Goal: Transaction & Acquisition: Purchase product/service

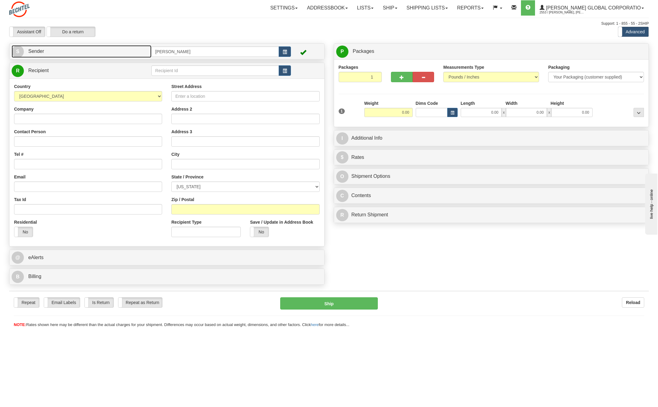
drag, startPoint x: 16, startPoint y: 48, endPoint x: 16, endPoint y: 45, distance: 3.4
click at [16, 48] on span "S" at bounding box center [18, 52] width 12 height 12
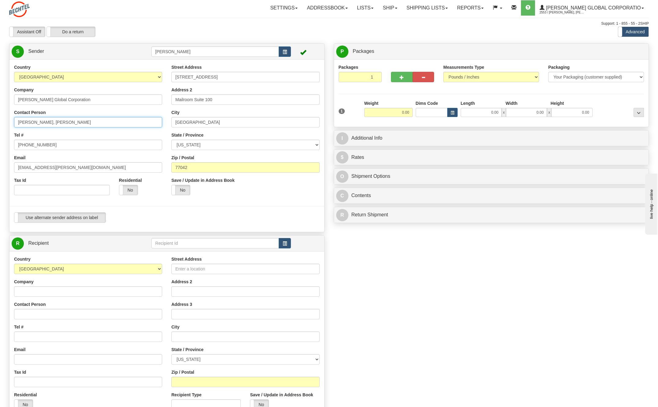
click at [72, 120] on input "Skovan, Ricardo Skovan" at bounding box center [88, 122] width 148 height 10
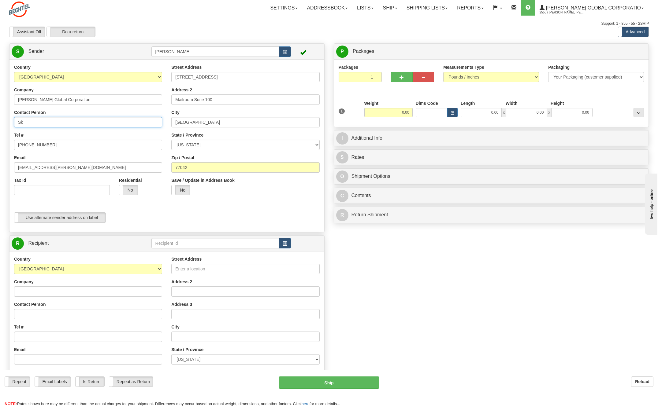
type input "S"
click at [39, 124] on input "Nicole" at bounding box center [88, 122] width 148 height 10
type input "Nicole"
click at [282, 51] on button "button" at bounding box center [284, 51] width 12 height 10
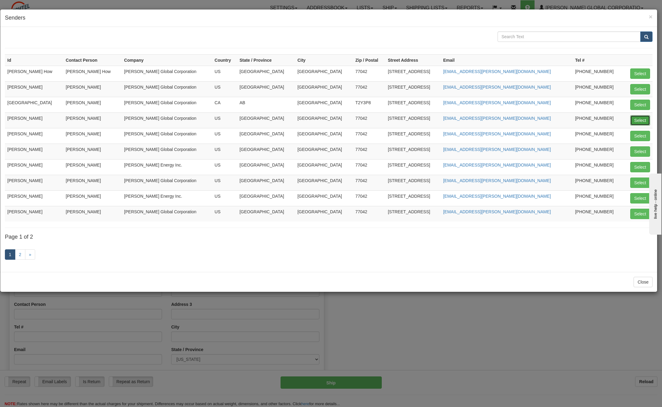
click at [647, 120] on button "Select" at bounding box center [640, 120] width 20 height 10
type input "[PERSON_NAME]"
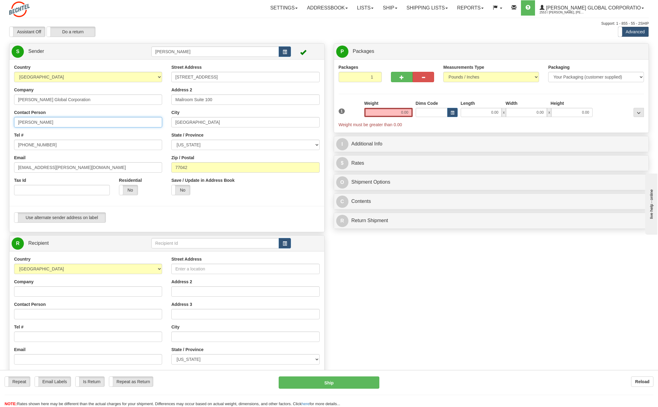
click at [63, 123] on input "[PERSON_NAME]" at bounding box center [88, 122] width 148 height 10
type input "C"
type input "Nicole Kamidoi"
click at [61, 144] on input "[PHONE_NUMBER]" at bounding box center [88, 145] width 148 height 10
click at [60, 147] on input "[PHONE_NUMBER]" at bounding box center [88, 145] width 148 height 10
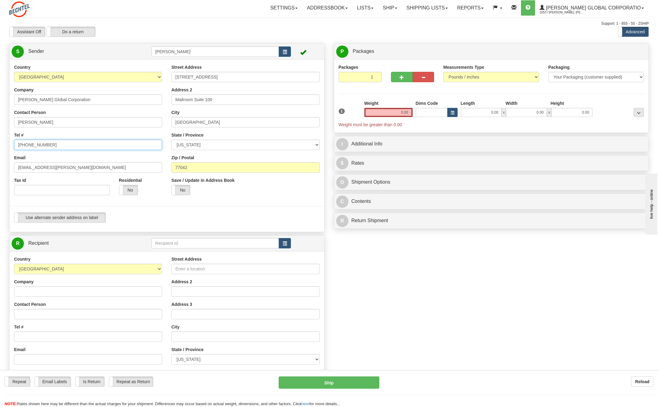
type input "713 235-4661"
drag, startPoint x: 37, startPoint y: 167, endPoint x: 0, endPoint y: 170, distance: 37.1
click at [0, 170] on div "Toggle navigation Settings Shipping Preferences Fields Preferences New" at bounding box center [329, 246] width 658 height 492
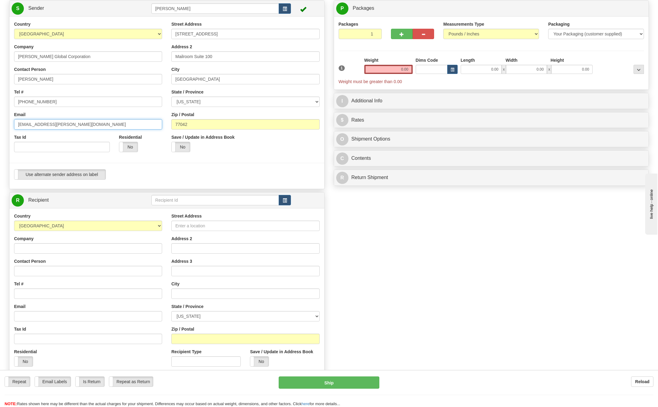
scroll to position [92, 0]
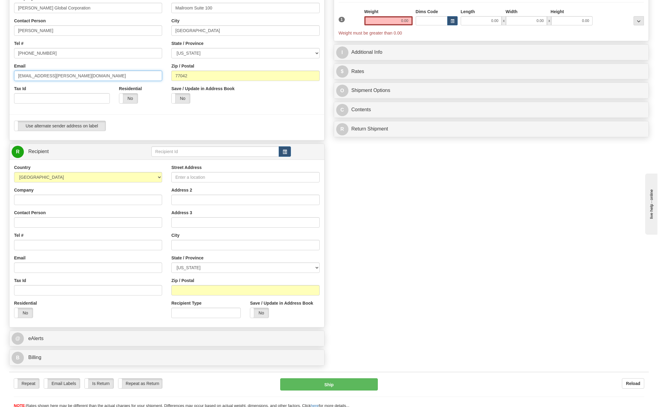
type input "nkamido@bechtel.com"
drag, startPoint x: 397, startPoint y: 19, endPoint x: 502, endPoint y: 36, distance: 106.8
click at [496, 31] on div "1 Weight 0.00 Dims Code 0.00" at bounding box center [491, 23] width 308 height 28
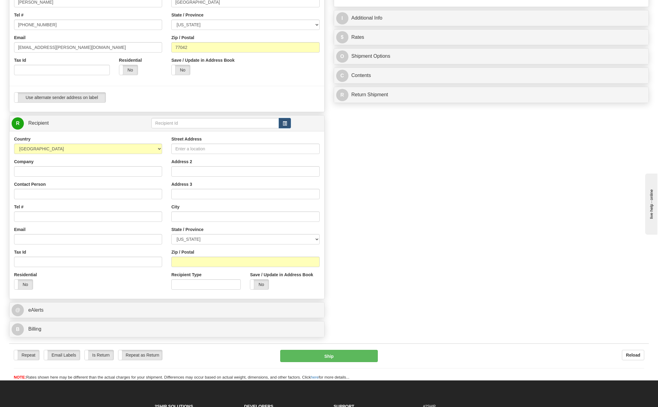
scroll to position [122, 0]
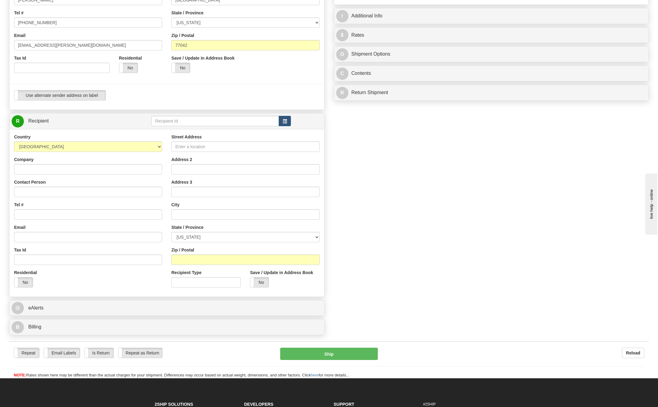
type input "0.50"
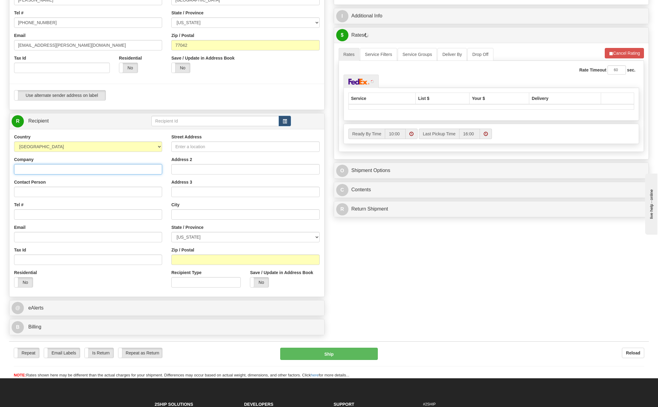
click at [42, 168] on input "Company" at bounding box center [88, 169] width 148 height 10
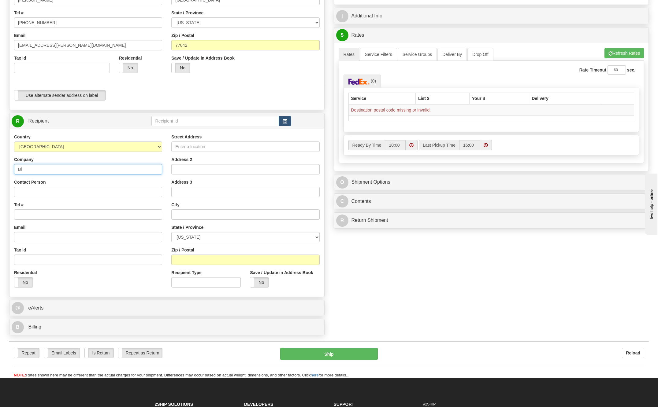
type input "B"
click at [193, 147] on input "Street Address" at bounding box center [245, 147] width 148 height 10
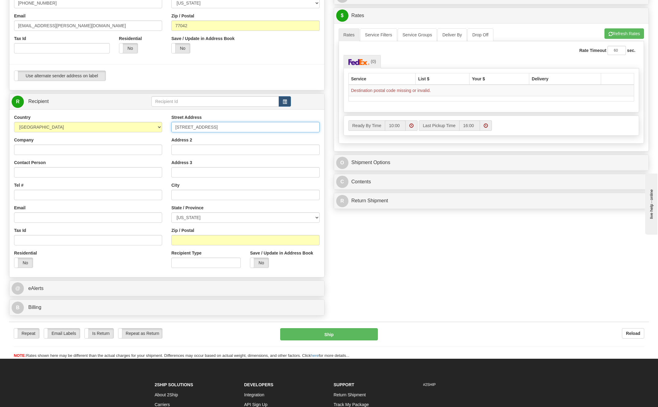
scroll to position [153, 0]
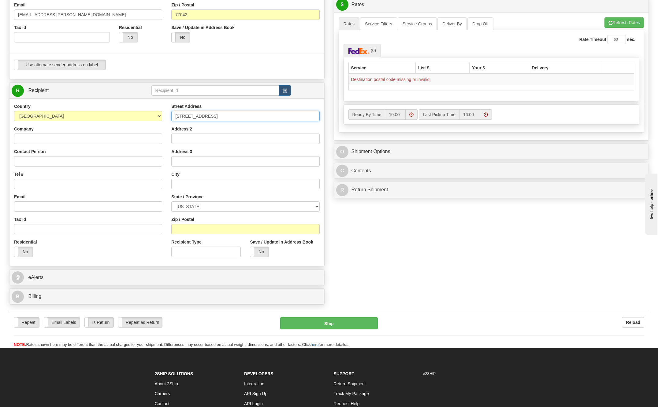
type input "2301 5th Avenue South"
click at [188, 186] on input "text" at bounding box center [245, 184] width 148 height 10
type input "Billings"
click at [315, 205] on select "ALABAMA ALASKA ARIZONA ARKANSAS Armed Forces America Armed Forces Europe Armed …" at bounding box center [245, 206] width 148 height 10
select select "MT"
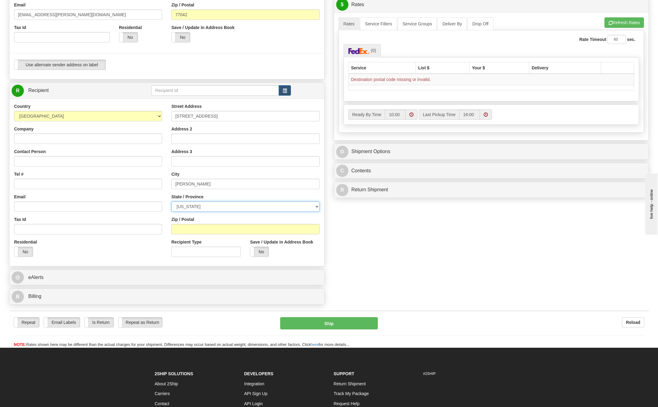
click at [171, 201] on select "ALABAMA ALASKA ARIZONA ARKANSAS Armed Forces America Armed Forces Europe Armed …" at bounding box center [245, 206] width 148 height 10
click at [205, 231] on input "Zip / Postal" at bounding box center [245, 229] width 148 height 10
type input "59101-0000"
click at [25, 187] on input "Tel #" at bounding box center [88, 184] width 148 height 10
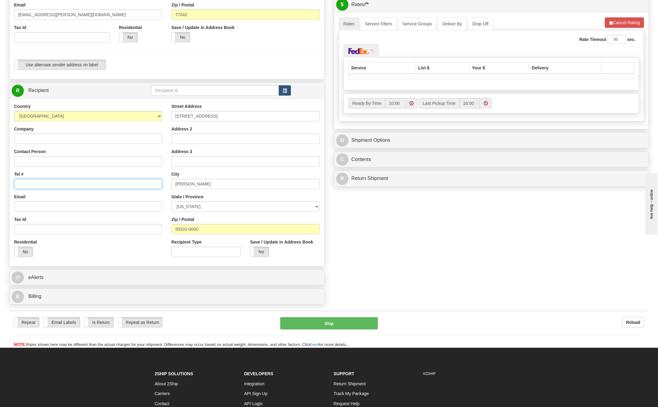
type input "[PHONE_NUMBER]"
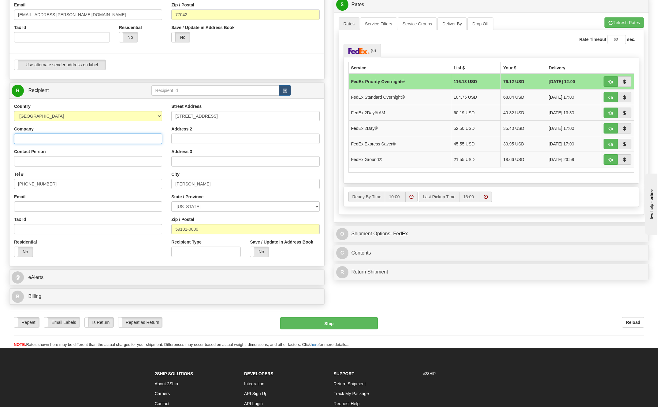
click at [31, 137] on input "Company" at bounding box center [88, 139] width 148 height 10
type input "Billings Refinery Warehouse"
click at [34, 161] on input "Contact Person" at bounding box center [88, 161] width 148 height 10
type input "Billings,MT,PSX,RFY"
click at [87, 200] on div "Email" at bounding box center [88, 203] width 148 height 18
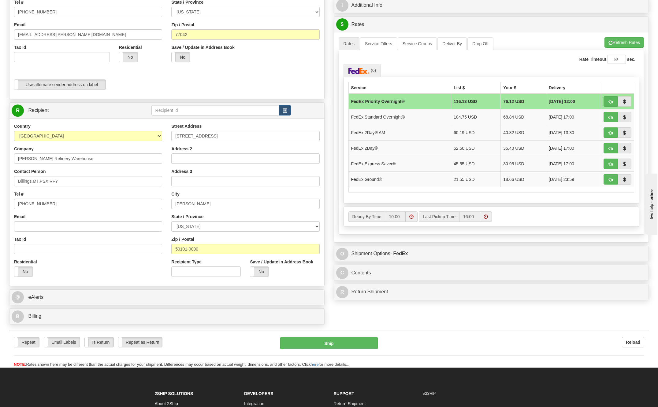
scroll to position [122, 0]
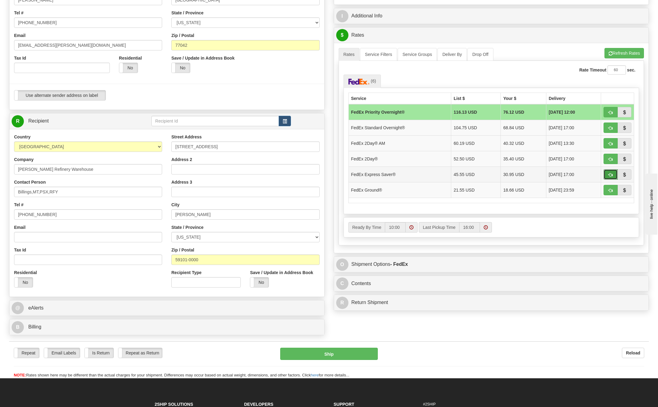
click at [607, 176] on button "button" at bounding box center [610, 174] width 14 height 10
type input "20"
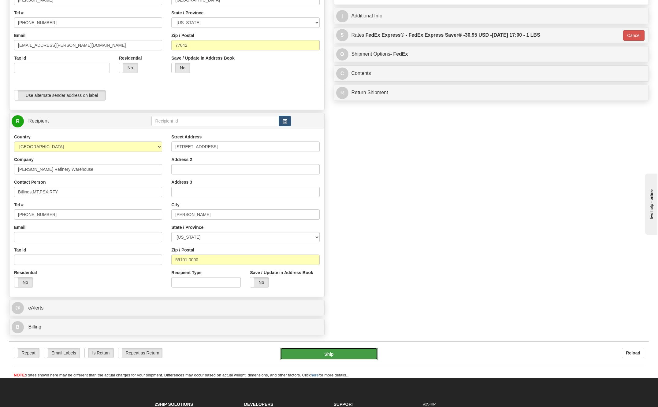
click at [338, 355] on button "Ship" at bounding box center [329, 354] width 98 height 12
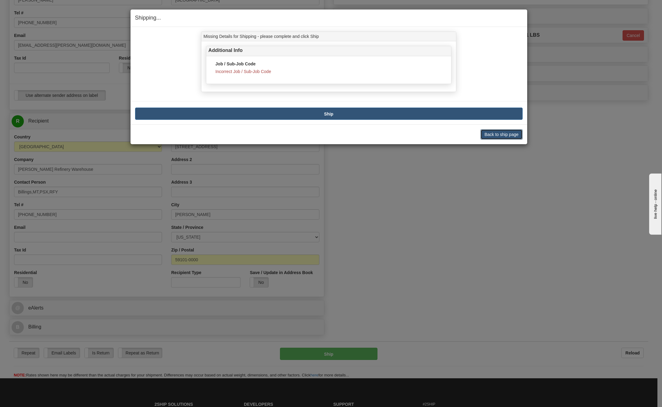
click at [499, 132] on button "Back to ship page" at bounding box center [502, 134] width 42 height 10
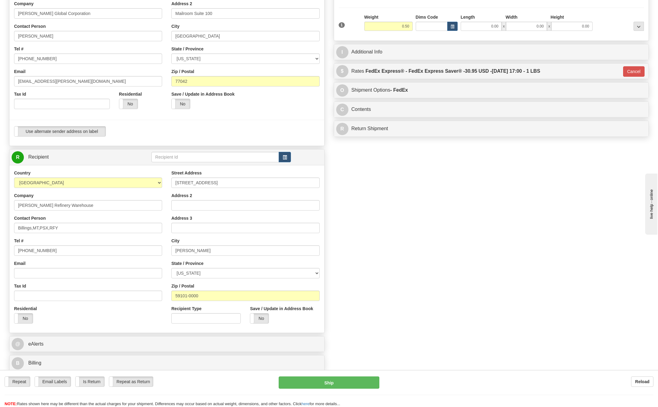
scroll to position [31, 0]
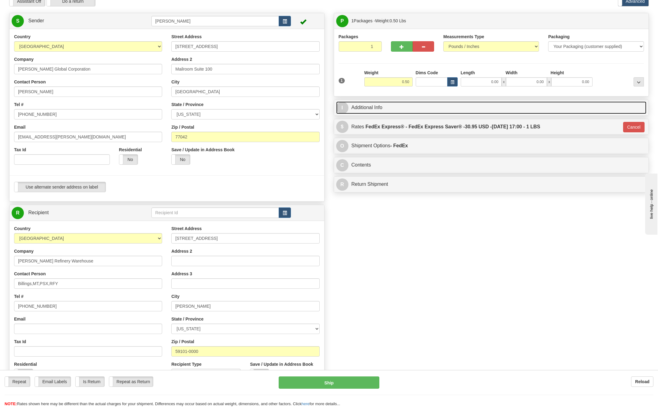
click at [341, 106] on span "I" at bounding box center [342, 108] width 12 height 12
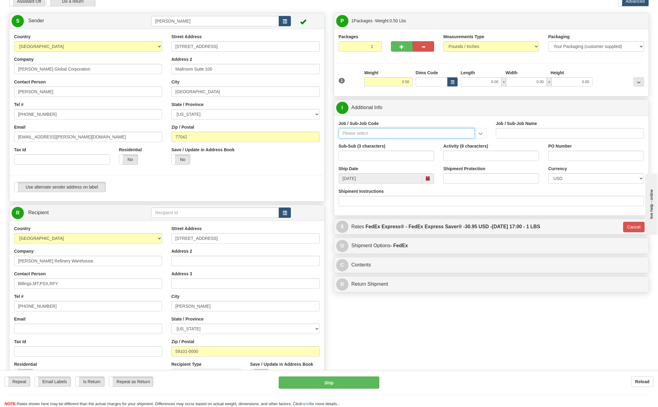
click at [356, 129] on input "Job / Sub-Job Code" at bounding box center [406, 133] width 136 height 10
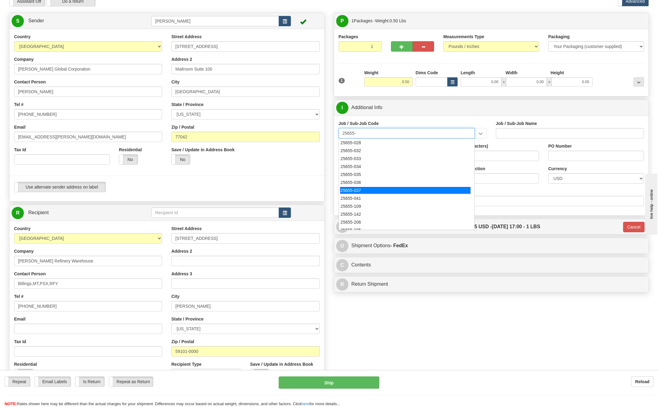
click at [364, 190] on div "25655-037" at bounding box center [405, 190] width 130 height 7
type input "25655-037"
type input "BECHTEL COKING - P66 FURNANCE STUDY RESTART AND P"
type input "25655-037"
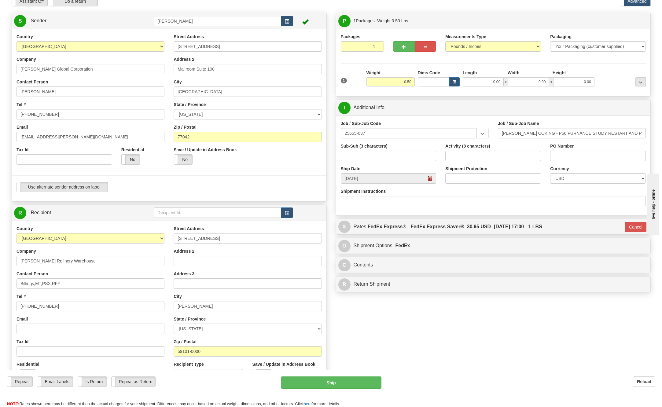
scroll to position [61, 0]
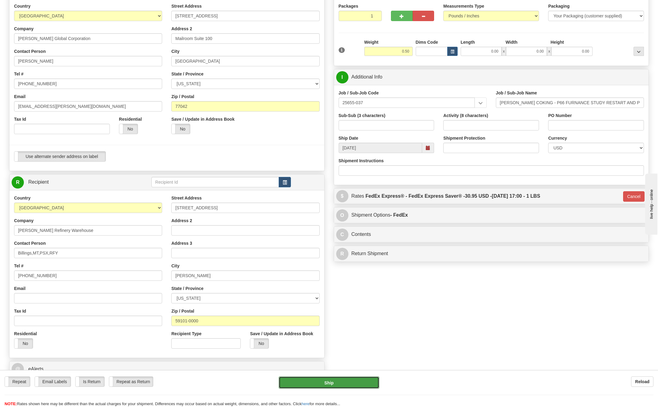
click at [341, 381] on button "Ship" at bounding box center [328, 383] width 101 height 12
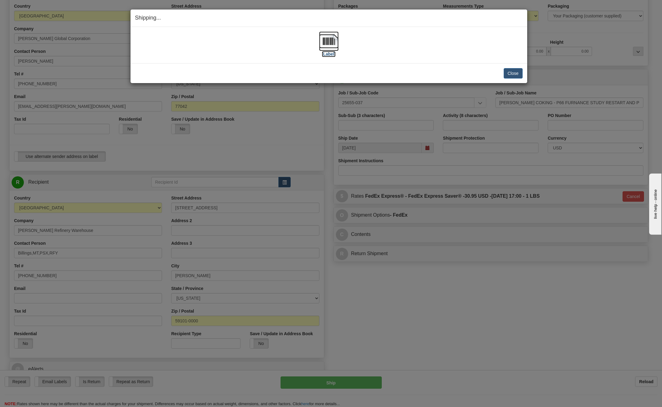
click at [336, 43] on img at bounding box center [329, 41] width 20 height 20
click at [515, 69] on button "Close" at bounding box center [513, 73] width 19 height 10
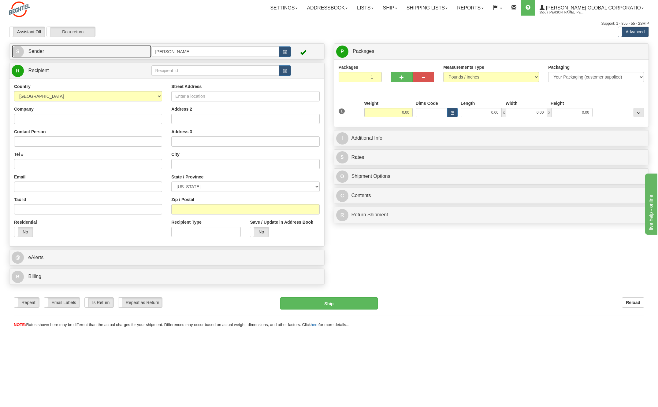
click at [16, 50] on span "S" at bounding box center [18, 52] width 12 height 12
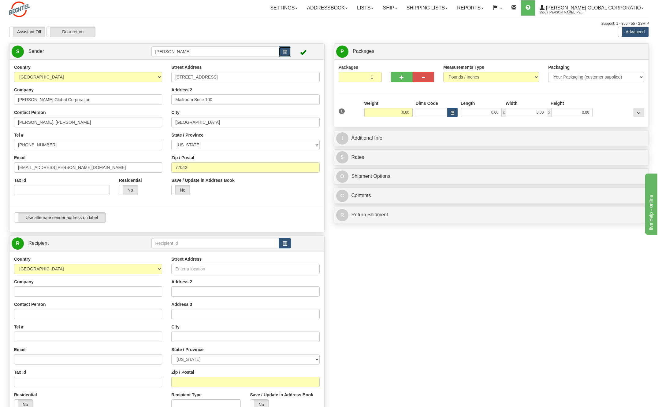
click at [282, 50] on span "button" at bounding box center [284, 52] width 4 height 4
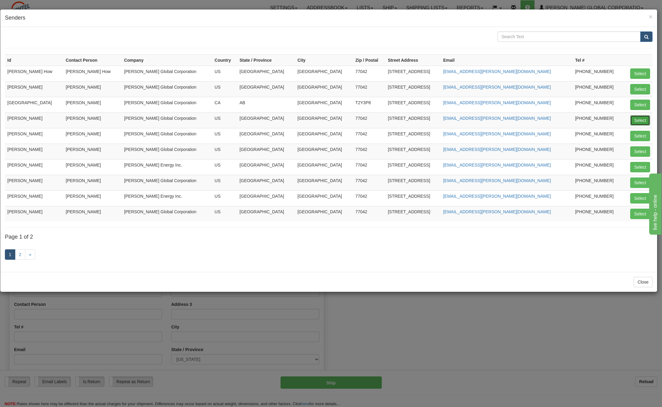
click at [640, 115] on button "Select" at bounding box center [640, 120] width 20 height 10
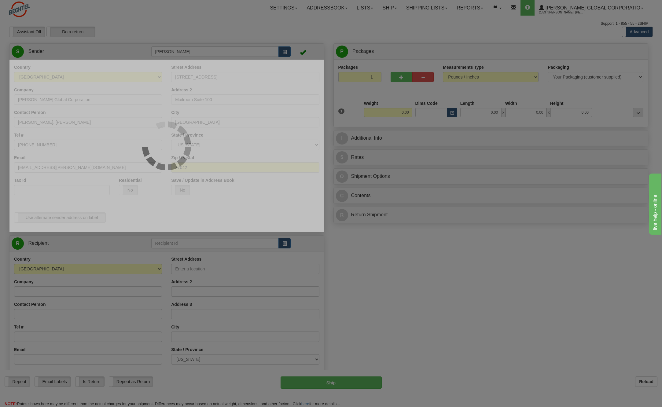
type input "[PERSON_NAME]"
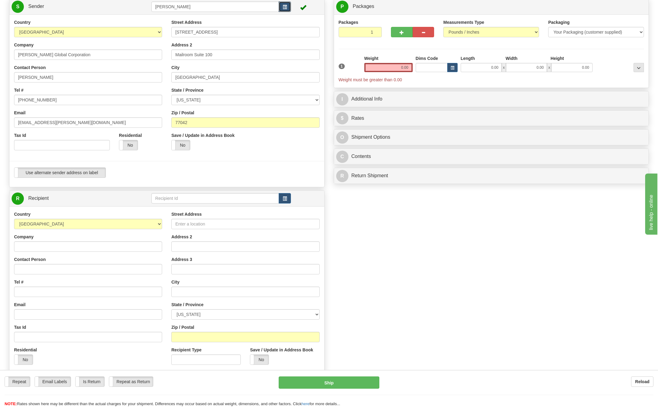
scroll to position [61, 0]
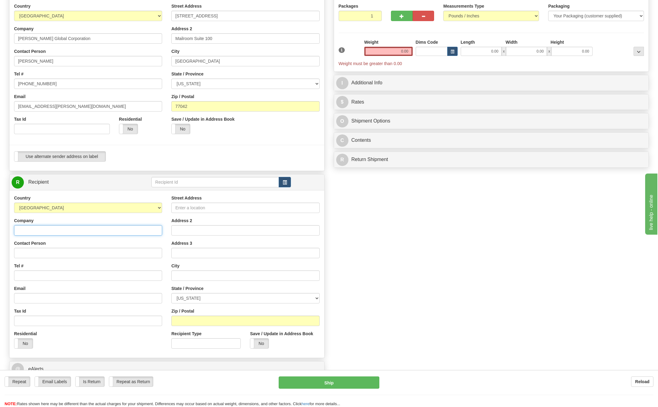
click at [31, 232] on input "Company" at bounding box center [88, 230] width 148 height 10
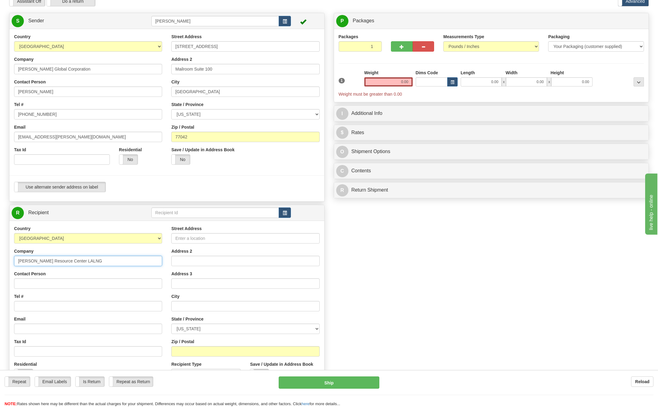
type input "Bechtel Resource Center LALNG"
click at [46, 284] on input "Contact Person" at bounding box center [88, 283] width 148 height 10
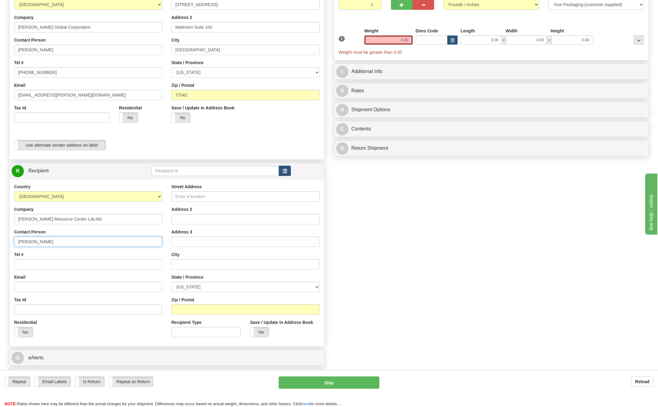
scroll to position [92, 0]
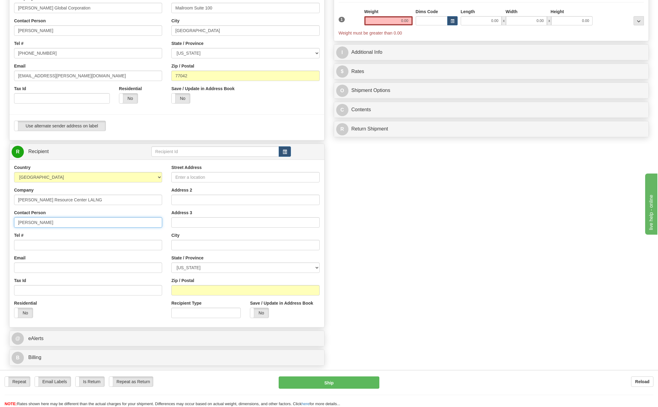
type input "Kevin Crawford"
click at [39, 246] on input "Tel #" at bounding box center [88, 245] width 148 height 10
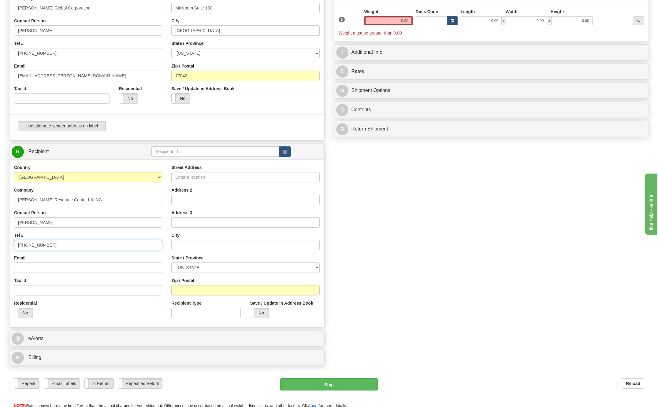
type input "337 607-4082"
click at [192, 246] on input "text" at bounding box center [245, 245] width 148 height 10
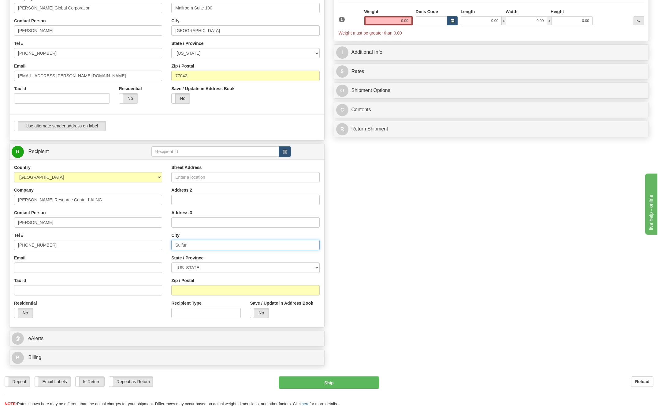
type input "Sulfur"
click at [408, 276] on div "Create a label for the return Create Pickup Without Label S" at bounding box center [329, 160] width 648 height 417
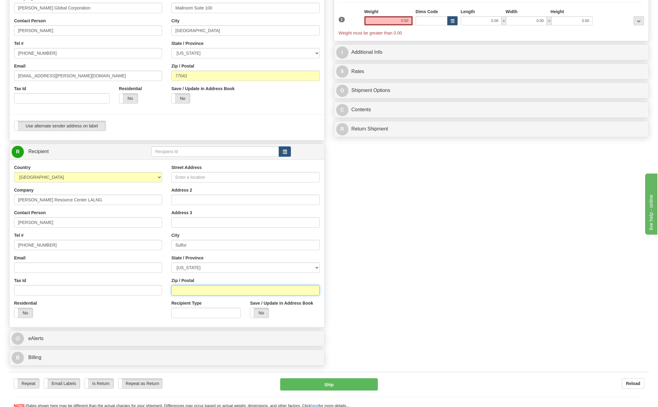
click at [201, 289] on input "Zip / Postal" at bounding box center [245, 290] width 148 height 10
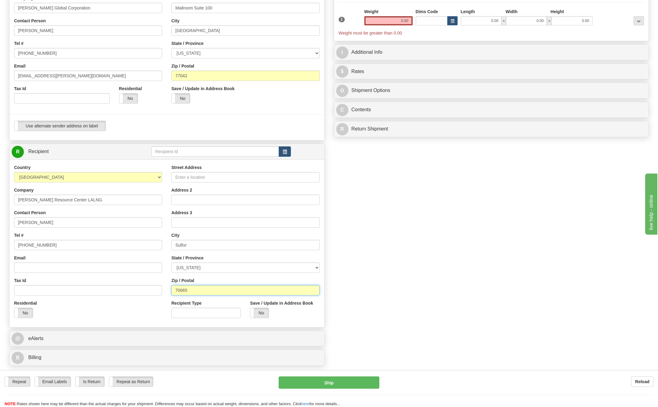
type input "70665"
click at [319, 268] on select "ALABAMA ALASKA ARIZONA ARKANSAS Armed Forces America Armed Forces Europe Armed …" at bounding box center [245, 268] width 148 height 10
select select "LA"
click at [171, 263] on select "ALABAMA ALASKA ARIZONA ARKANSAS Armed Forces America Armed Forces Europe Armed …" at bounding box center [245, 268] width 148 height 10
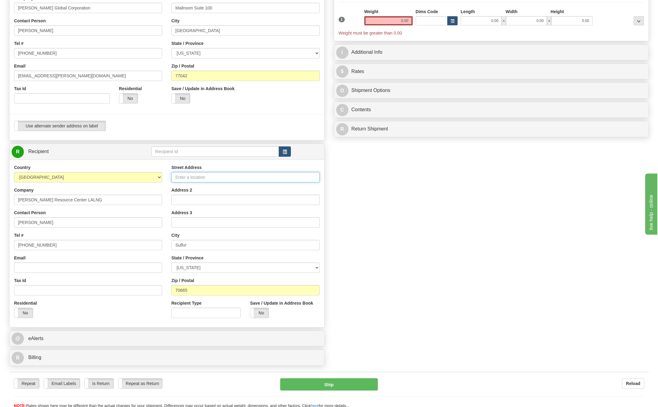
click at [205, 175] on input "Street Address" at bounding box center [245, 177] width 148 height 10
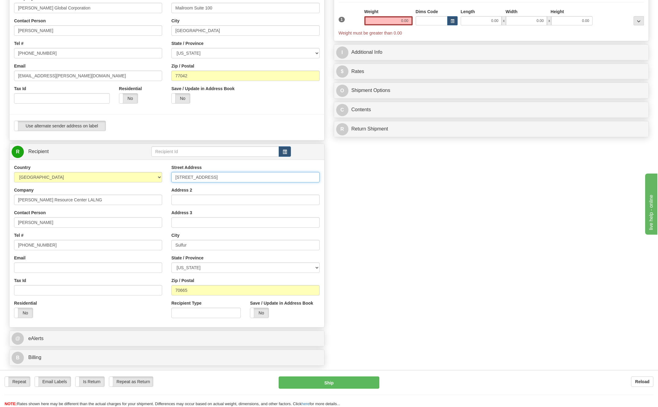
type input "1254 Mosswood Drive"
click at [382, 213] on div "Create a label for the return Create Pickup Without Label S" at bounding box center [329, 160] width 648 height 417
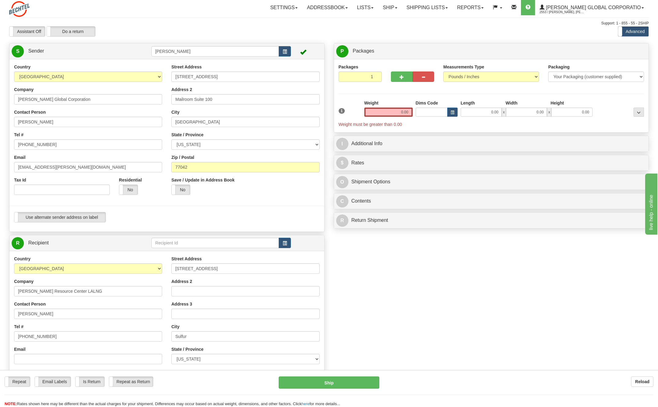
scroll to position [0, 0]
drag, startPoint x: 396, startPoint y: 110, endPoint x: 438, endPoint y: 116, distance: 42.4
click at [438, 116] on div "1 Weight 0.00 Dims Code 0.00" at bounding box center [491, 114] width 308 height 28
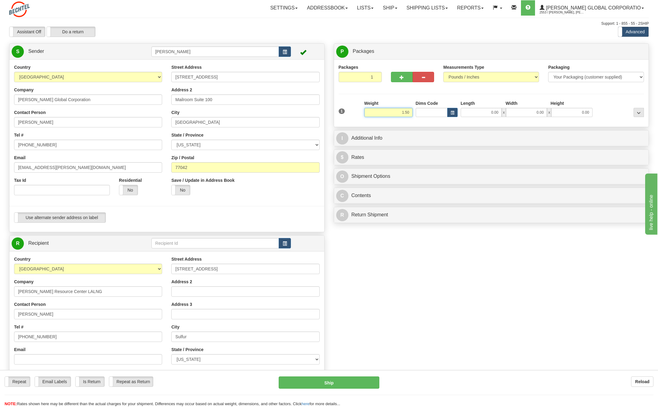
type input "1.50"
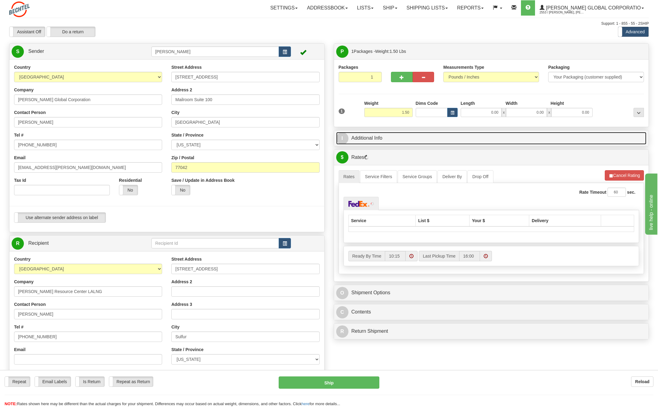
click at [341, 138] on span "I" at bounding box center [342, 138] width 12 height 12
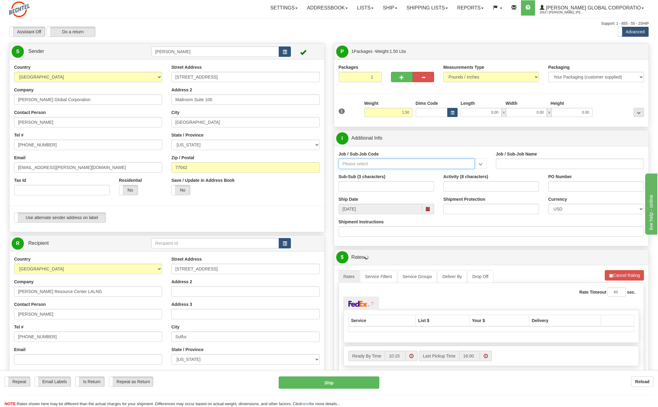
click at [366, 162] on input "Job / Sub-Job Code" at bounding box center [406, 164] width 136 height 10
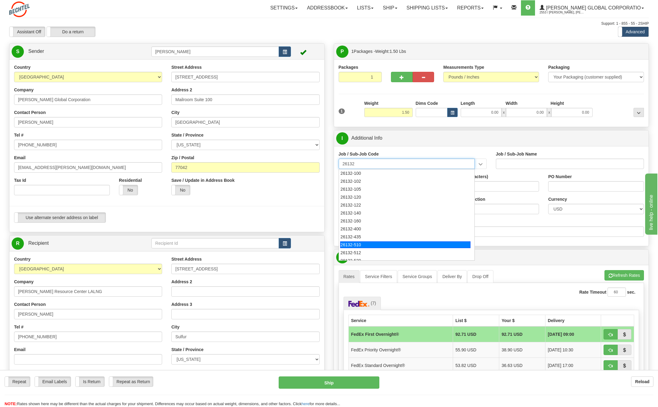
click at [361, 246] on div "26132-510" at bounding box center [405, 245] width 130 height 7
type input "26132-510"
type input "DRIFTWOOD LNG - FNM - LNG CONSTRUCTION"
type input "26132-510"
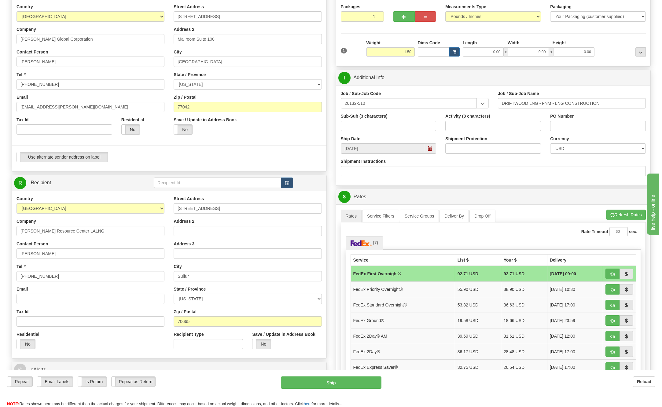
scroll to position [61, 0]
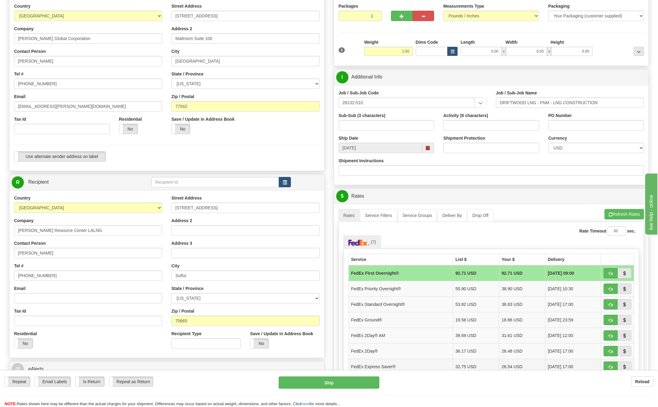
click at [394, 366] on td "FedEx Express Saver®" at bounding box center [400, 367] width 104 height 16
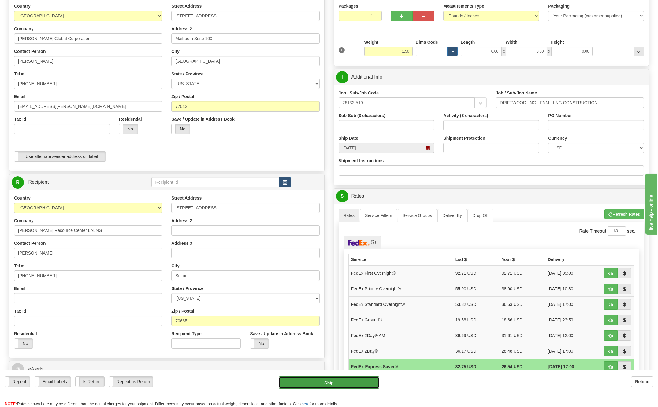
click at [359, 382] on button "Ship" at bounding box center [328, 383] width 101 height 12
type input "20"
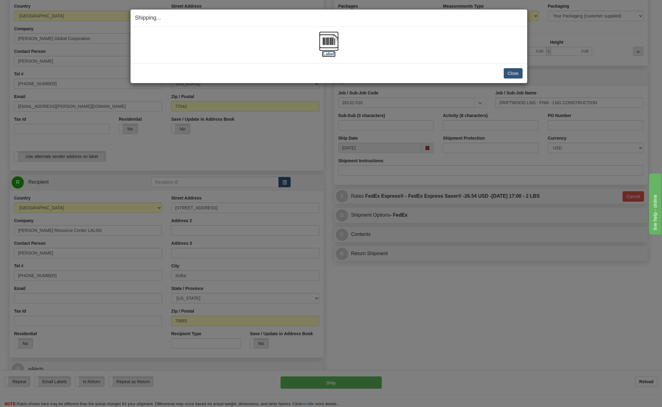
click at [331, 42] on img at bounding box center [329, 41] width 20 height 20
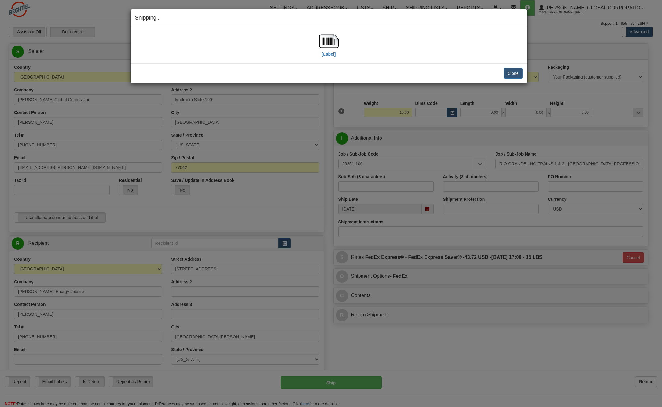
select select "[GEOGRAPHIC_DATA]"
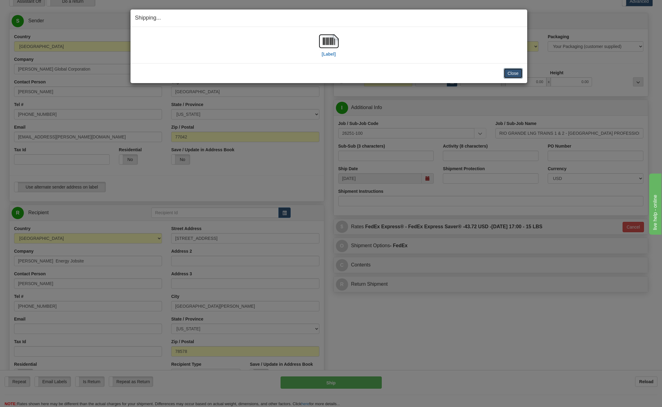
click at [509, 74] on button "Close" at bounding box center [513, 73] width 19 height 10
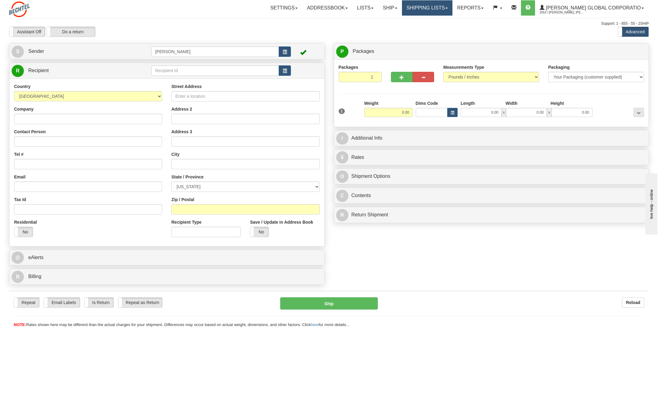
click at [452, 9] on link "Shipping lists" at bounding box center [427, 7] width 50 height 15
click at [437, 30] on span "Search Shipment History" at bounding box center [421, 29] width 47 height 5
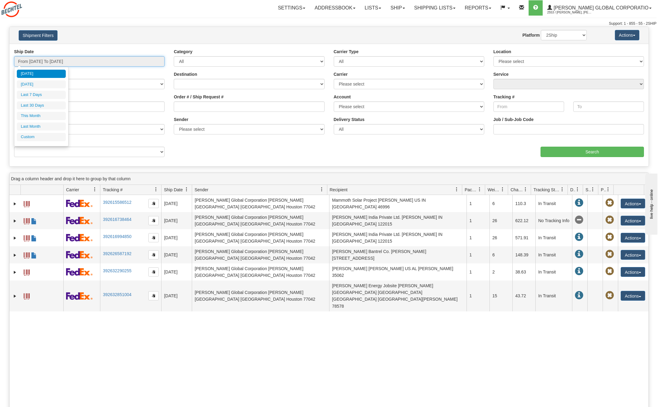
click at [101, 61] on input "From [DATE] To [DATE]" at bounding box center [89, 61] width 150 height 10
click at [26, 84] on li "[DATE]" at bounding box center [41, 84] width 49 height 8
type input "From [DATE] To [DATE]"
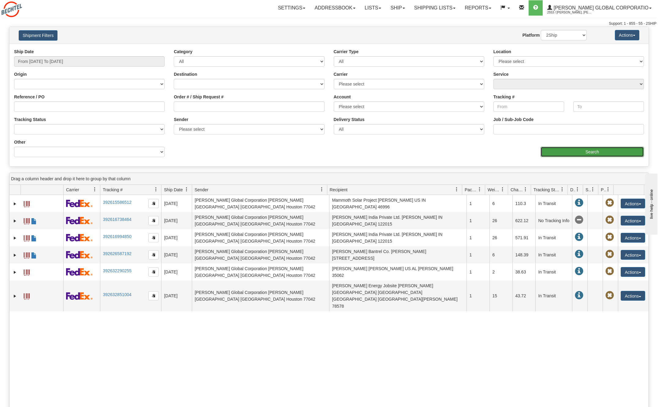
click at [577, 155] on input "Search" at bounding box center [591, 152] width 103 height 10
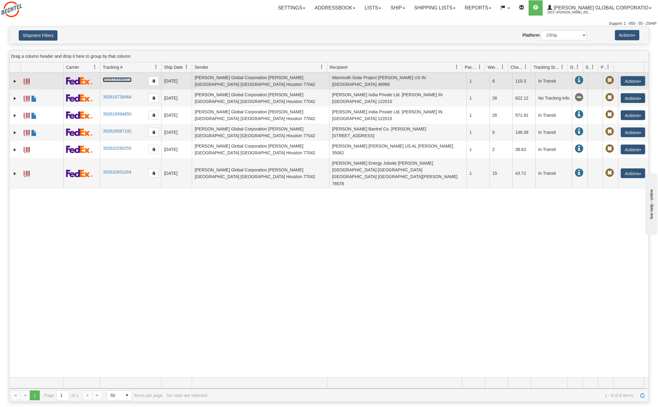
click at [117, 78] on link "392615586512" at bounding box center [117, 79] width 28 height 5
